Goal: Check status: Check status

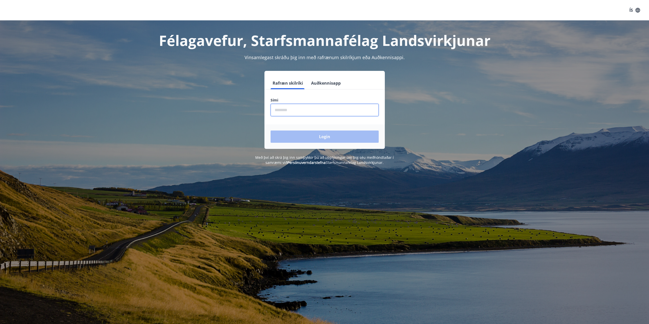
click at [324, 107] on input "phone" at bounding box center [325, 110] width 108 height 13
type input "********"
click at [271, 131] on button "Login" at bounding box center [325, 137] width 108 height 12
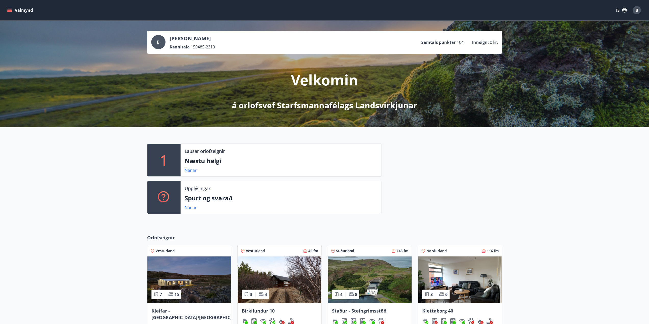
scroll to position [77, 0]
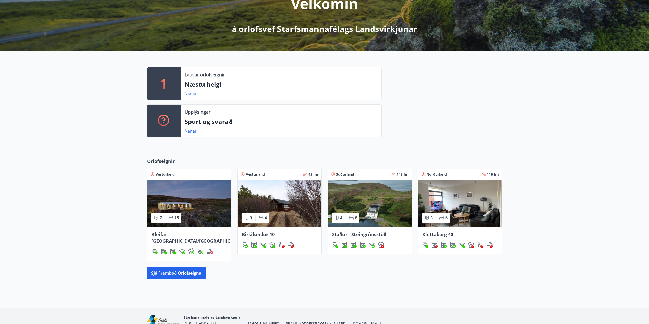
click at [191, 93] on link "Nánar" at bounding box center [191, 94] width 12 height 6
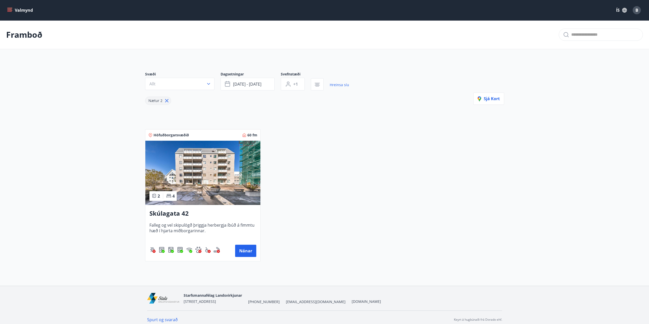
click at [11, 8] on icon "menu" at bounding box center [9, 10] width 5 height 5
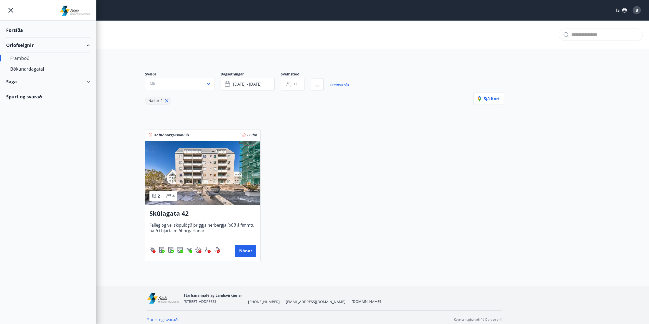
click at [83, 81] on div "Saga" at bounding box center [48, 81] width 84 height 15
type input "*"
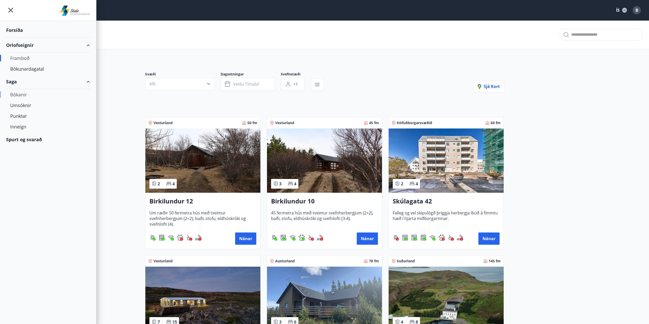
click at [21, 96] on div "Bókanir" at bounding box center [48, 94] width 76 height 11
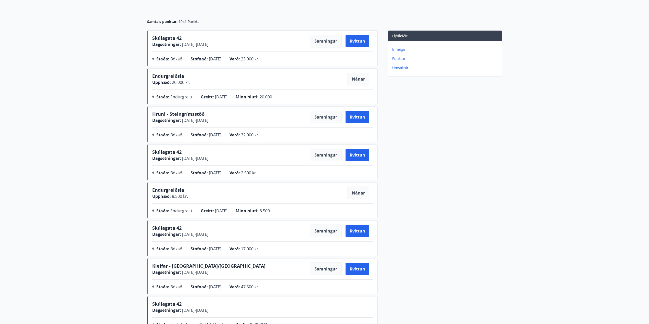
scroll to position [51, 0]
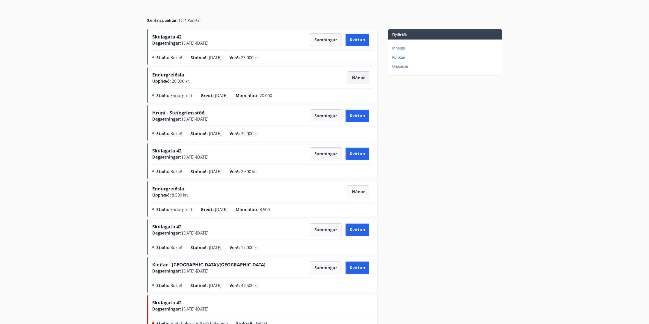
click at [364, 77] on button "Nánar" at bounding box center [359, 77] width 22 height 13
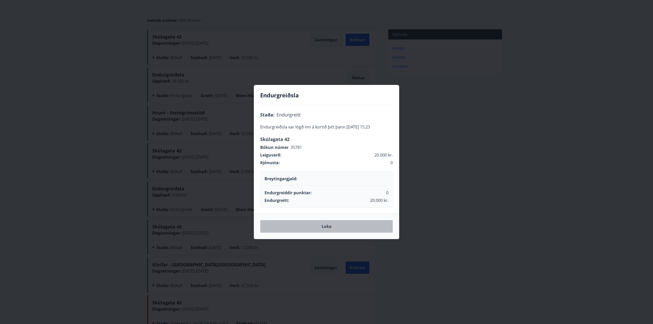
click at [329, 228] on button "Loka" at bounding box center [326, 226] width 133 height 13
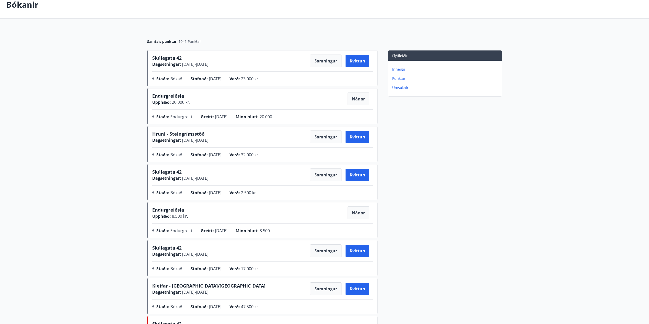
scroll to position [26, 0]
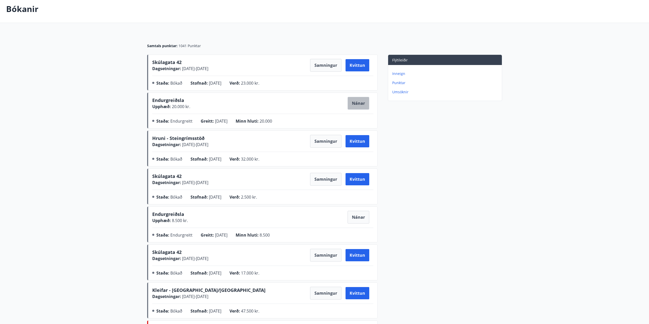
click at [353, 105] on button "Nánar" at bounding box center [359, 103] width 22 height 13
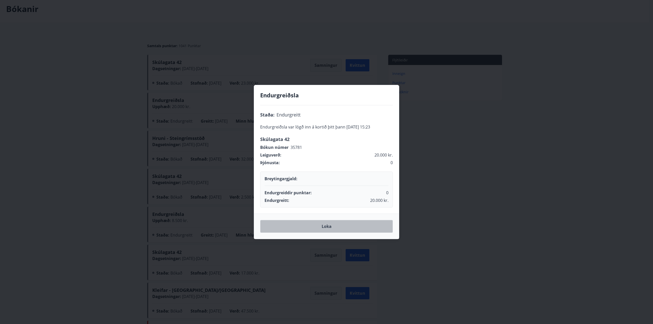
click at [333, 230] on button "Loka" at bounding box center [326, 226] width 133 height 13
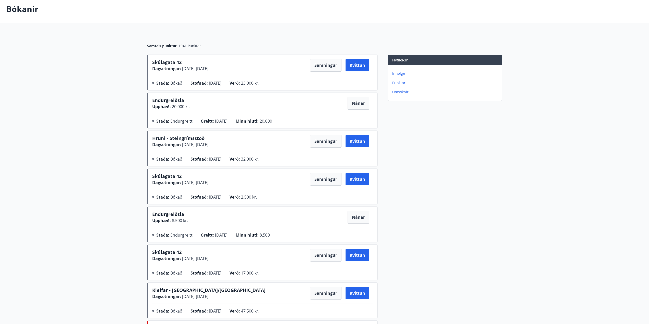
click at [395, 83] on p "Punktar" at bounding box center [446, 82] width 108 height 5
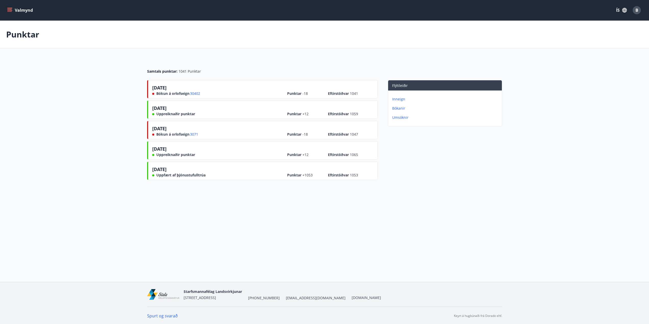
click at [29, 9] on button "Valmynd" at bounding box center [20, 10] width 29 height 9
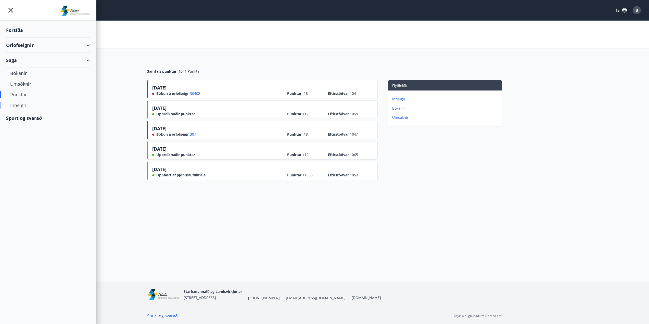
click at [21, 107] on div "Inneign" at bounding box center [48, 105] width 76 height 11
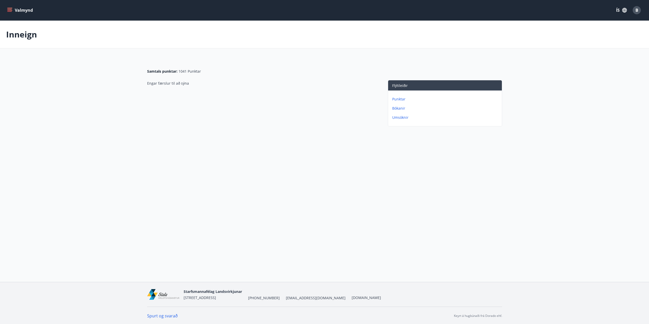
click at [21, 11] on button "Valmynd" at bounding box center [20, 10] width 29 height 9
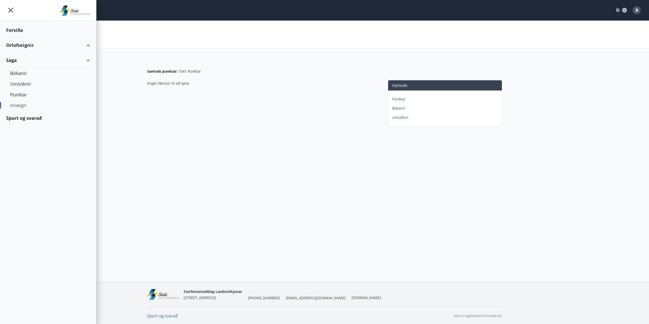
click at [23, 103] on div "Inneign" at bounding box center [48, 105] width 76 height 11
click at [24, 97] on div "Punktar" at bounding box center [48, 94] width 76 height 11
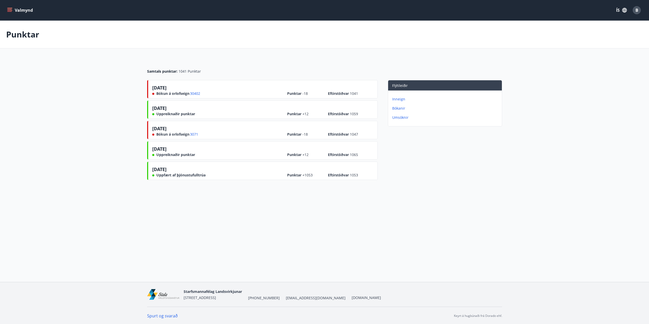
click at [11, 10] on icon "menu" at bounding box center [9, 10] width 5 height 5
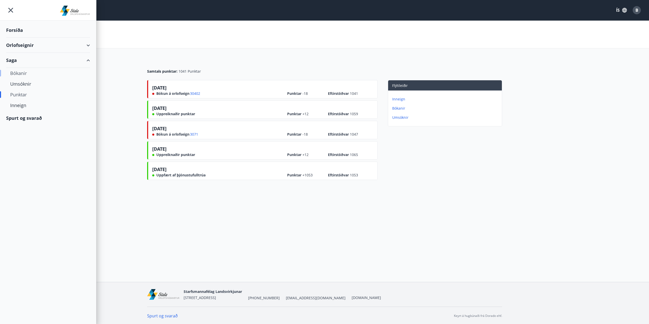
click at [20, 75] on div "Bókanir" at bounding box center [48, 73] width 76 height 11
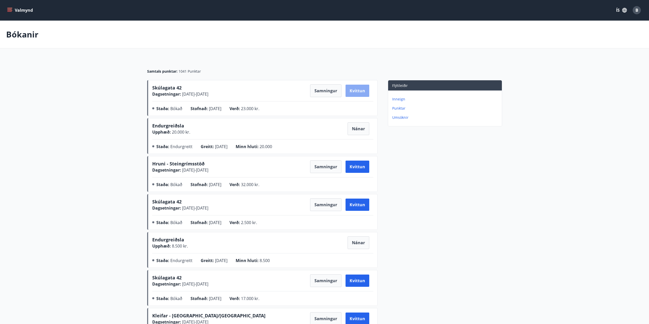
click at [352, 92] on button "Kvittun" at bounding box center [358, 91] width 24 height 12
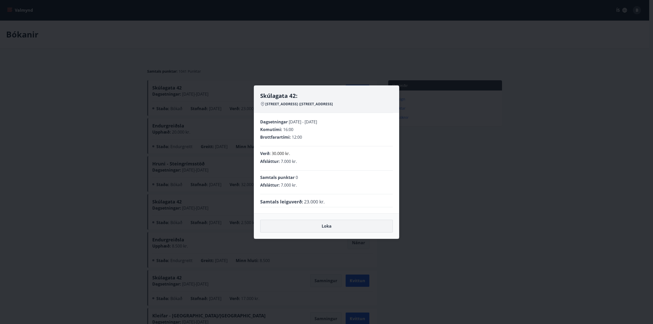
click at [327, 230] on button "Loka" at bounding box center [326, 226] width 133 height 13
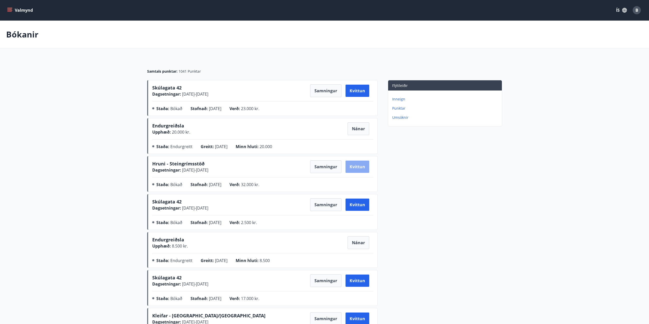
click at [356, 165] on button "Kvittun" at bounding box center [358, 167] width 24 height 12
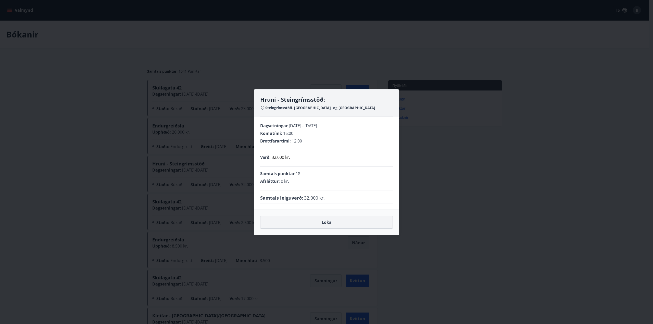
click at [319, 222] on button "Loka" at bounding box center [326, 222] width 133 height 13
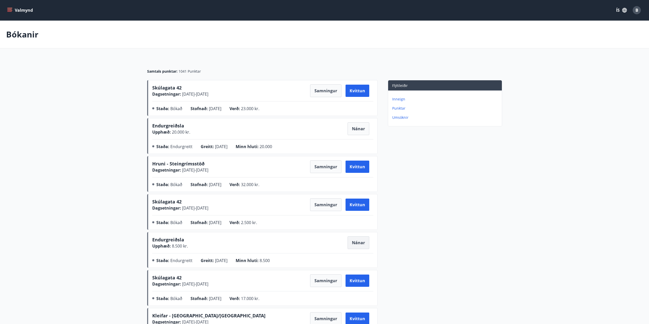
click at [362, 242] on button "Nánar" at bounding box center [359, 243] width 22 height 13
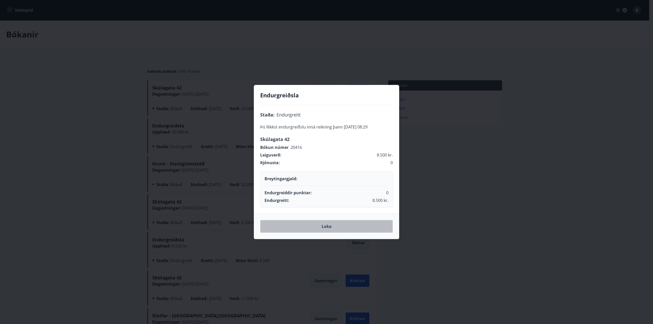
click at [359, 229] on button "Loka" at bounding box center [326, 226] width 133 height 13
